Goal: Task Accomplishment & Management: Manage account settings

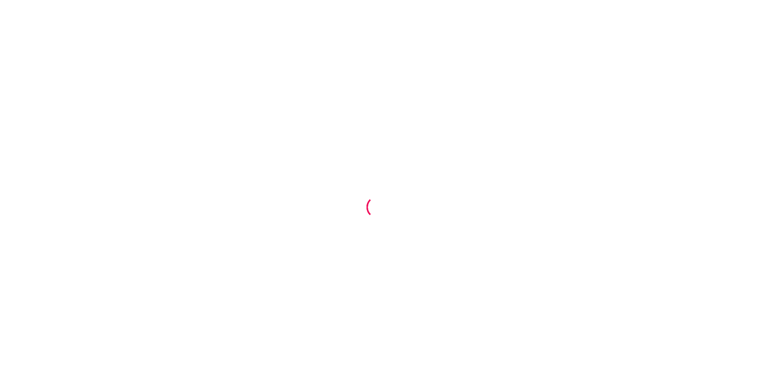
click at [562, 172] on div at bounding box center [381, 194] width 762 height 389
